Goal: Task Accomplishment & Management: Use online tool/utility

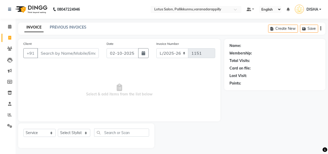
select select "service"
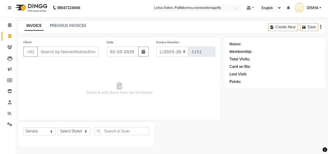
click at [89, 52] on input "Client" at bounding box center [68, 52] width 62 height 10
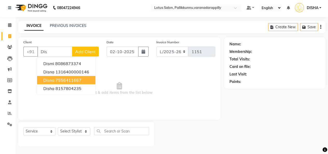
click at [65, 79] on ngb-highlight "7556411667" at bounding box center [69, 80] width 26 height 5
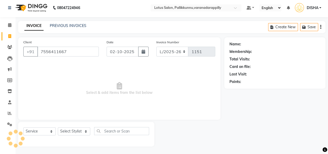
type input "7556411667"
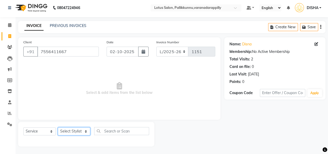
click at [75, 131] on select "Select Stylist DISHA [PERSON_NAME] Naflin [PERSON_NAME] [PERSON_NAME]" at bounding box center [74, 131] width 32 height 8
select select "89522"
click at [58, 127] on select "Select Stylist DISHA [PERSON_NAME] Naflin [PERSON_NAME] [PERSON_NAME]" at bounding box center [74, 131] width 32 height 8
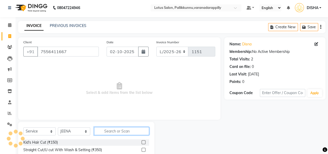
click at [124, 130] on input "text" at bounding box center [121, 131] width 55 height 8
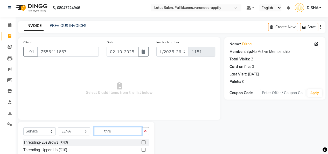
type input "thre"
click at [142, 140] on label at bounding box center [144, 142] width 4 height 4
click at [142, 141] on input "checkbox" at bounding box center [143, 142] width 3 height 3
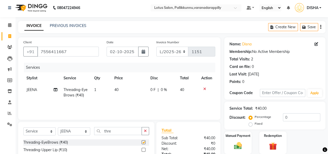
checkbox input "false"
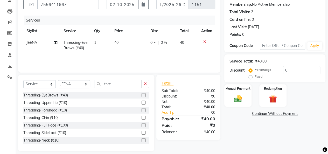
scroll to position [51, 0]
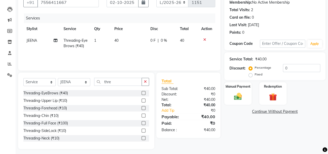
click at [142, 99] on label at bounding box center [144, 101] width 4 height 4
click at [142, 99] on input "checkbox" at bounding box center [143, 100] width 3 height 3
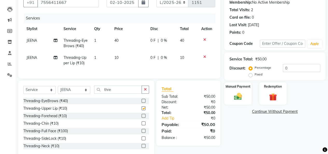
checkbox input "false"
click at [246, 94] on div "Manual Payment" at bounding box center [238, 94] width 28 height 24
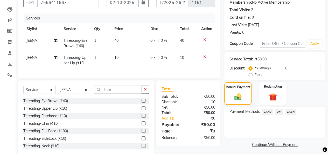
click at [290, 112] on span "CASH" at bounding box center [290, 112] width 11 height 6
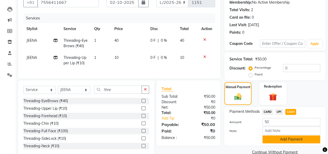
click at [279, 142] on button "Add Payment" at bounding box center [292, 139] width 58 height 8
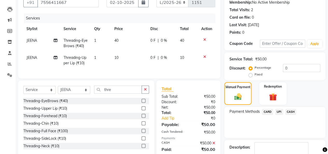
scroll to position [74, 0]
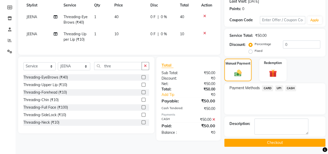
click at [285, 143] on button "Checkout" at bounding box center [274, 143] width 101 height 8
